Goal: Information Seeking & Learning: Learn about a topic

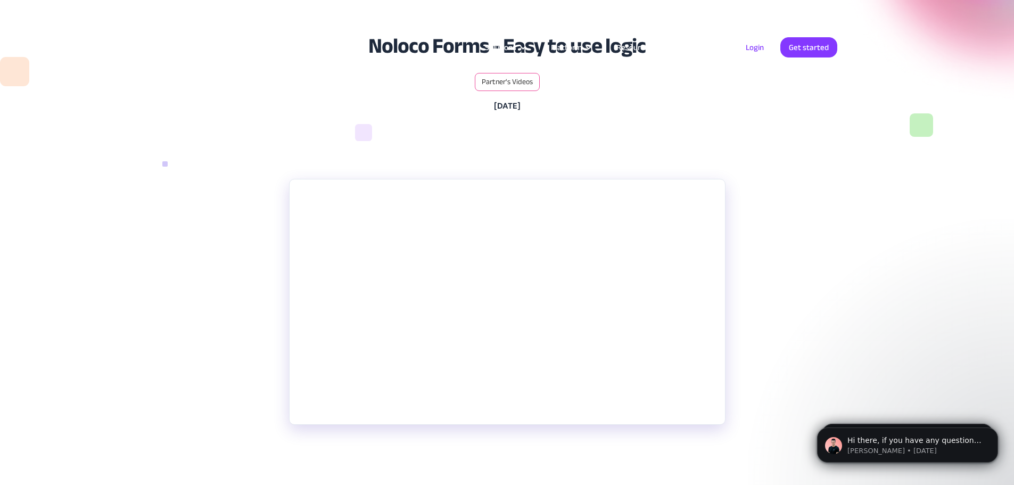
scroll to position [160, 0]
